Goal: Check status: Check status

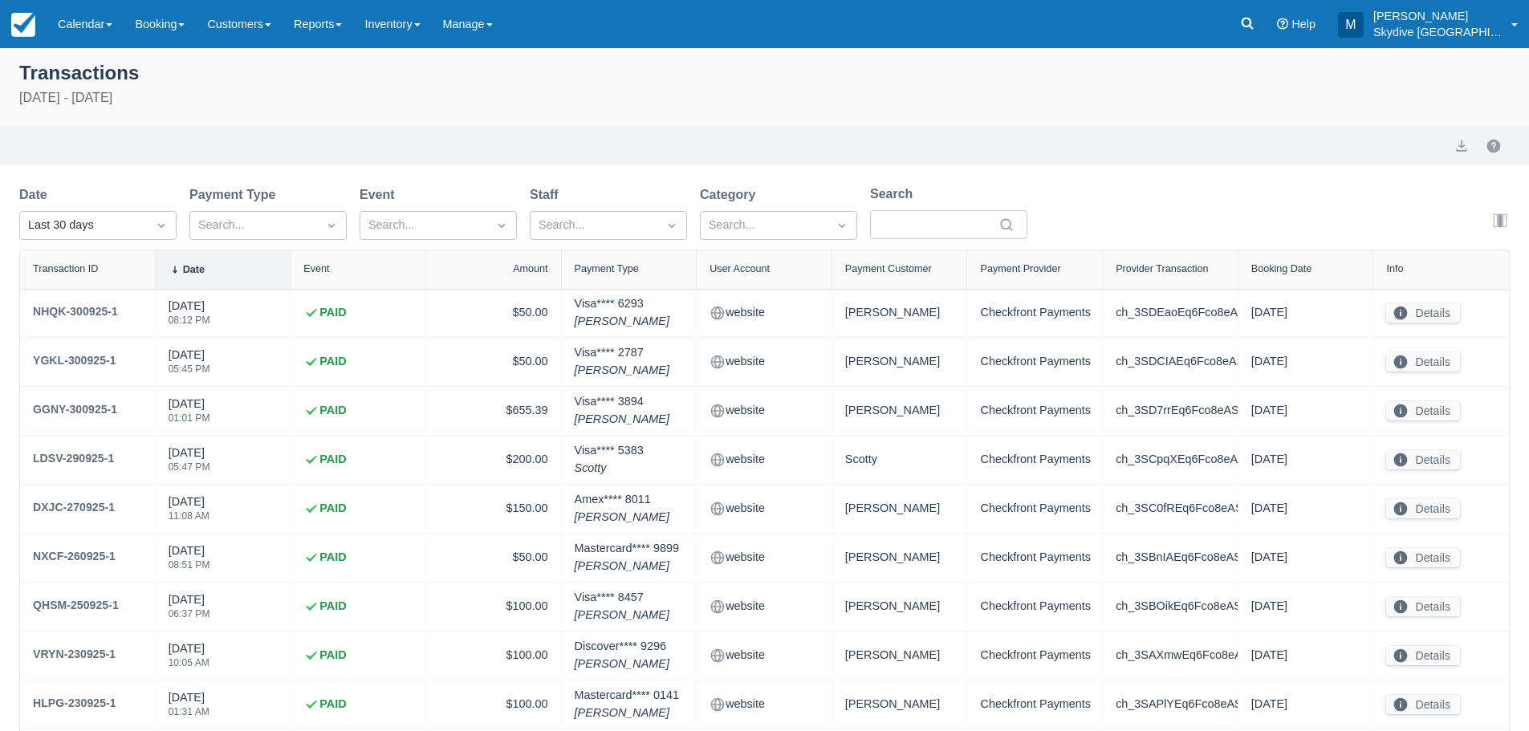
select select "10"
click at [420, 23] on span at bounding box center [417, 24] width 6 height 3
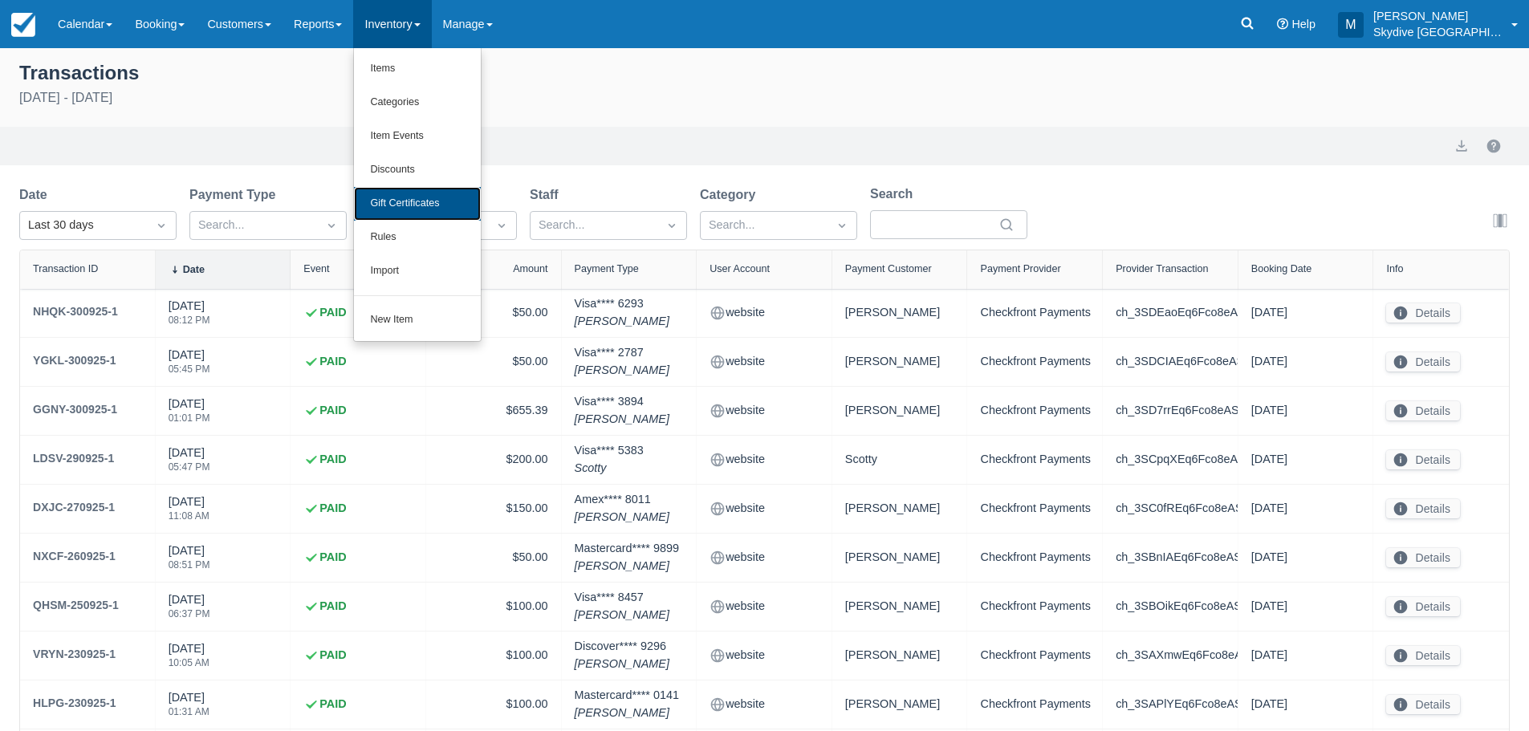
click at [393, 205] on link "Gift Certificates" at bounding box center [417, 204] width 127 height 34
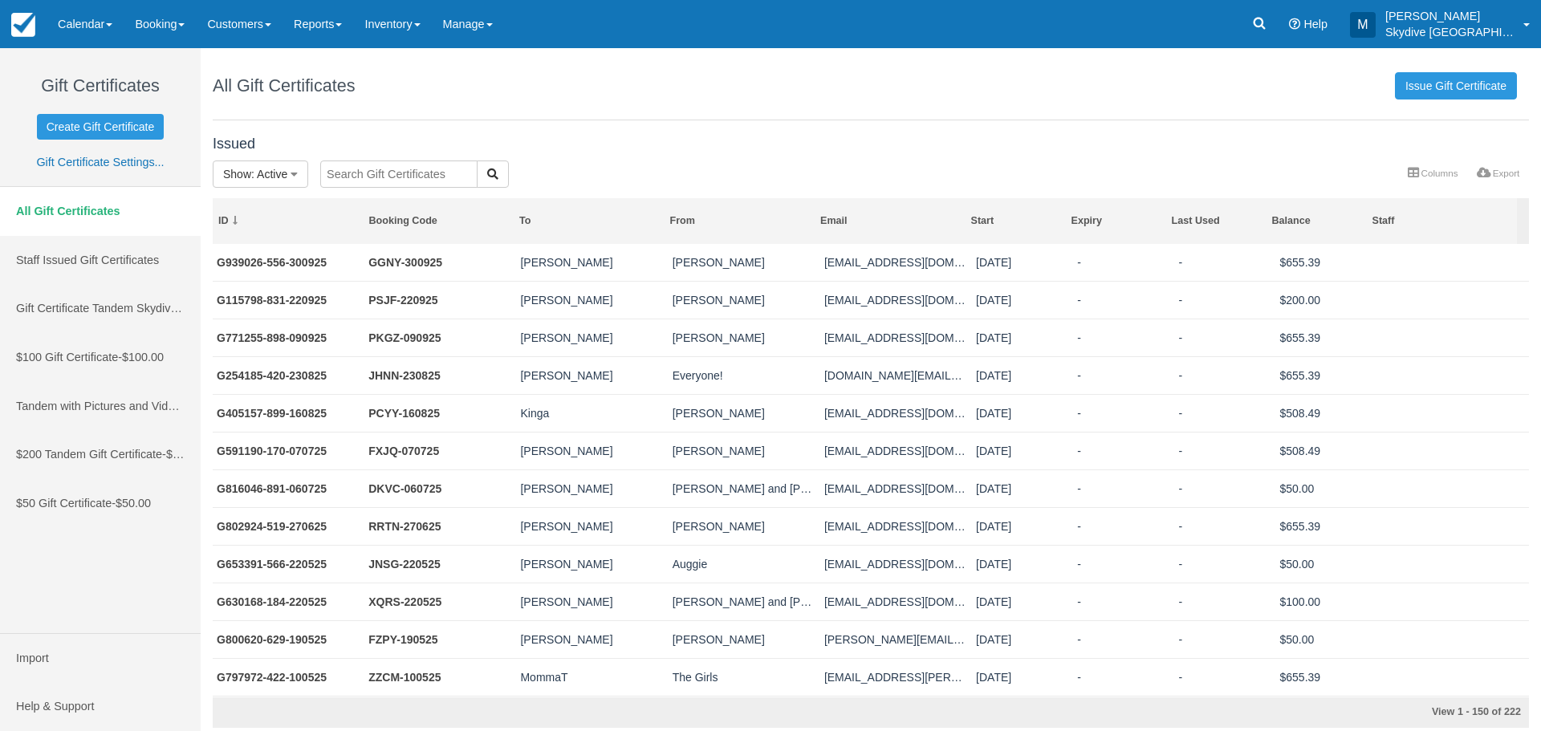
click at [369, 174] on input "text" at bounding box center [398, 173] width 157 height 27
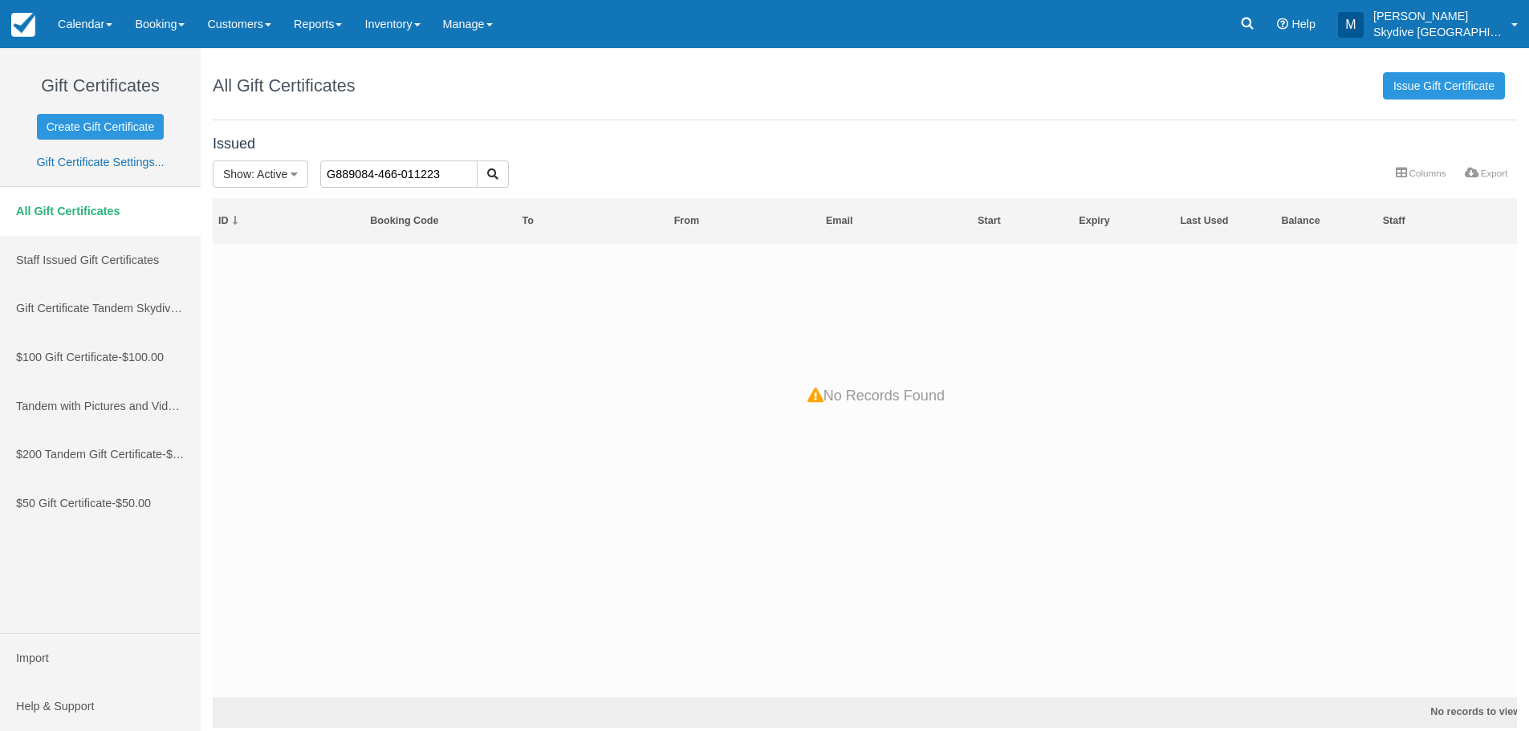
drag, startPoint x: 419, startPoint y: 173, endPoint x: 410, endPoint y: 177, distance: 9.7
click at [410, 177] on input "G889084-466-011223" at bounding box center [398, 173] width 157 height 27
drag, startPoint x: 450, startPoint y: 173, endPoint x: 319, endPoint y: 170, distance: 130.8
click at [320, 170] on input "G889084-466-051223" at bounding box center [398, 173] width 157 height 27
drag, startPoint x: 443, startPoint y: 177, endPoint x: 311, endPoint y: 176, distance: 131.6
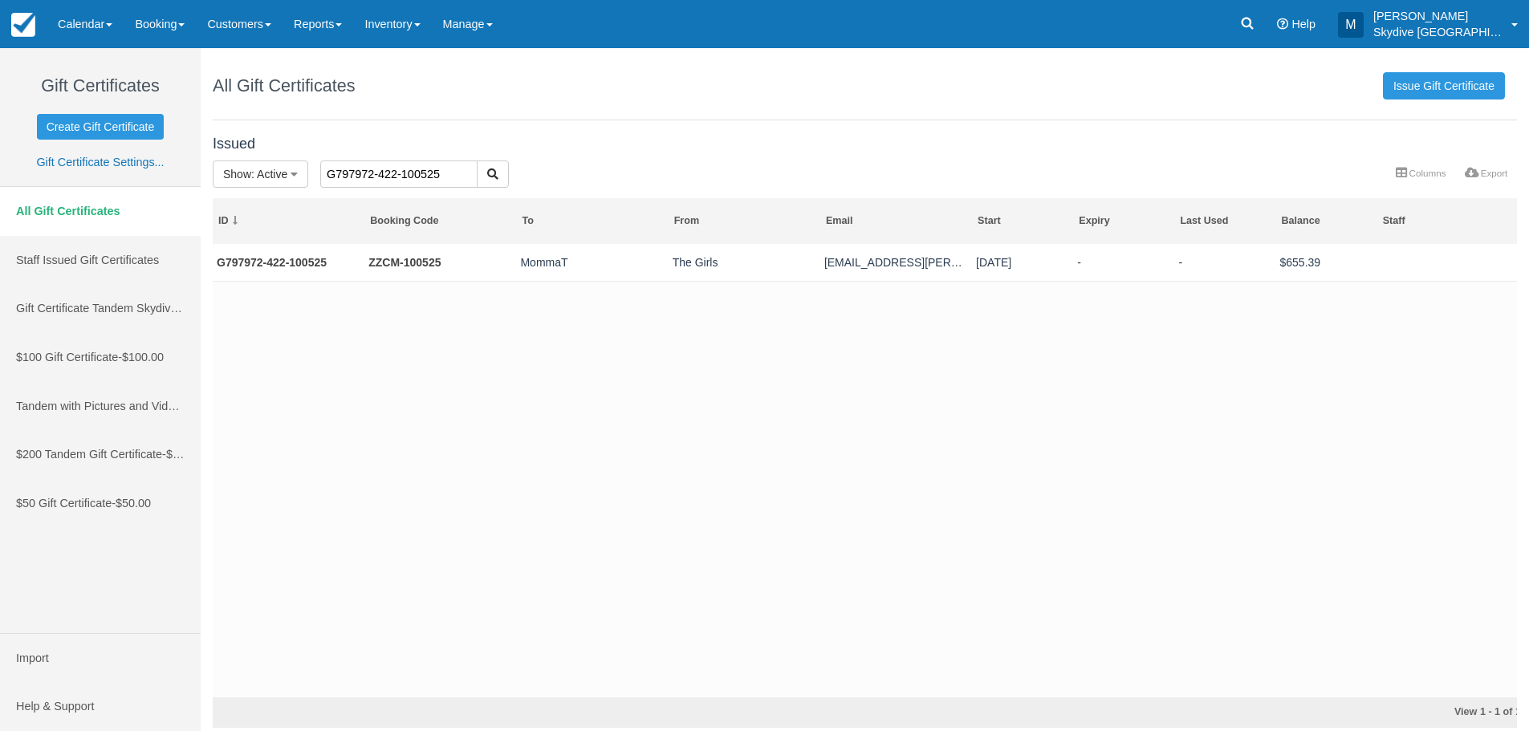
click at [311, 176] on div "G797972-422-100525" at bounding box center [471, 175] width 326 height 30
type input "G581980-782-070621"
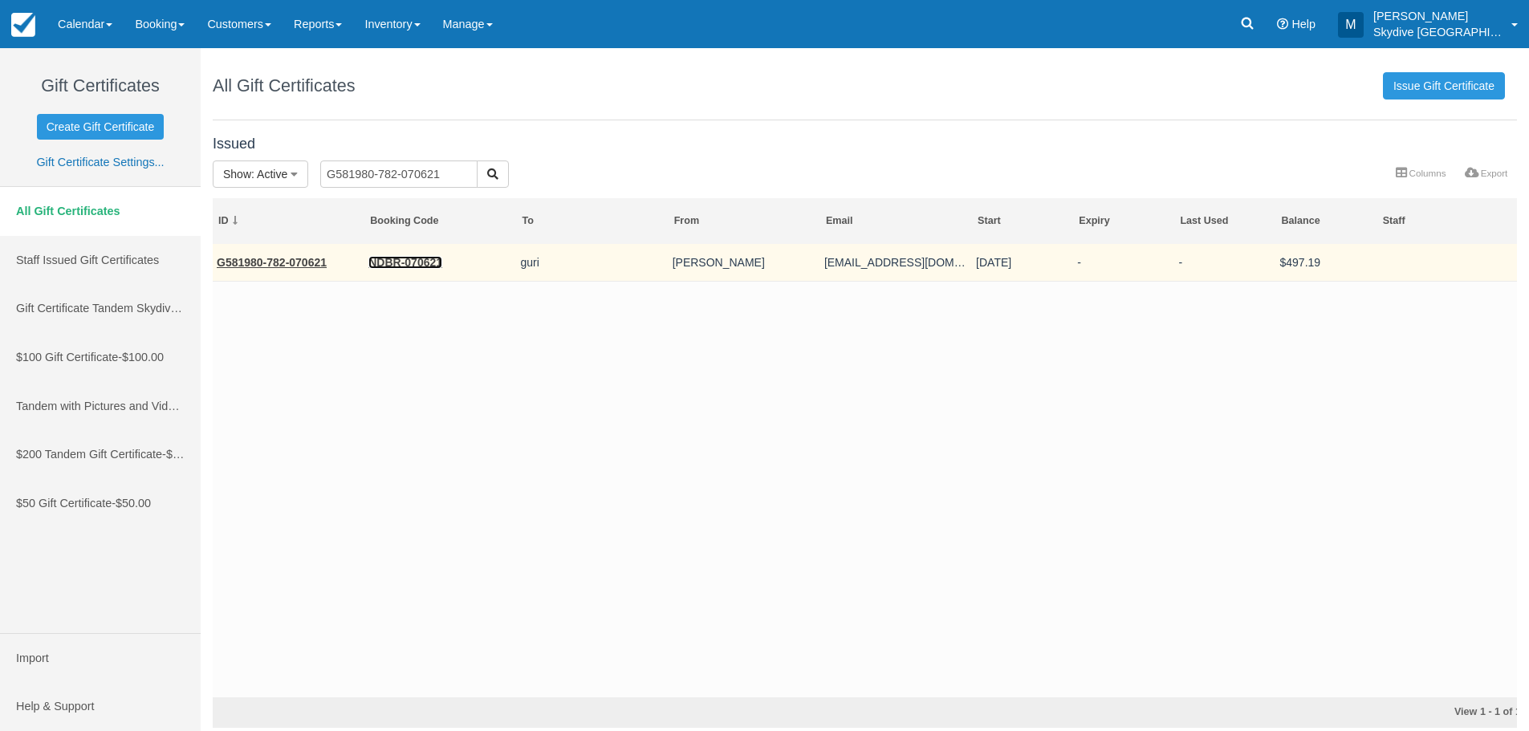
click at [400, 258] on link "NDBR-070621" at bounding box center [405, 262] width 74 height 13
